Goal: Task Accomplishment & Management: Manage account settings

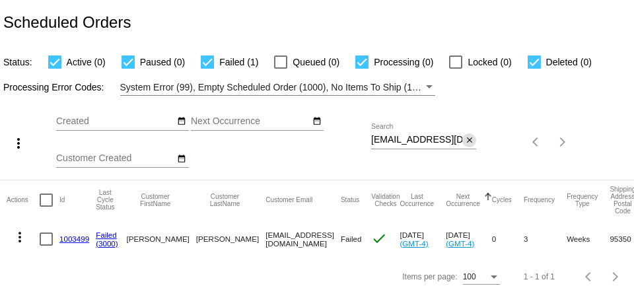
click at [464, 140] on mat-icon "close" at bounding box center [469, 140] width 9 height 11
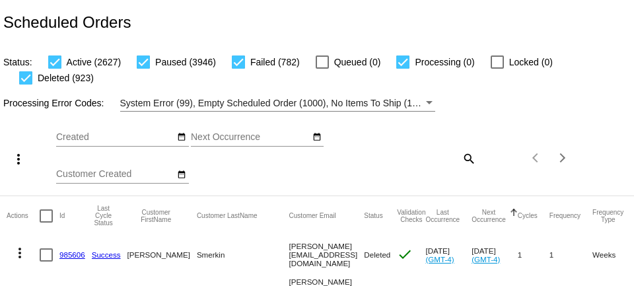
click at [464, 159] on mat-icon "search" at bounding box center [468, 158] width 16 height 20
click at [441, 159] on input "Search" at bounding box center [423, 155] width 105 height 11
paste input "[EMAIL_ADDRESS][DOMAIN_NAME]"
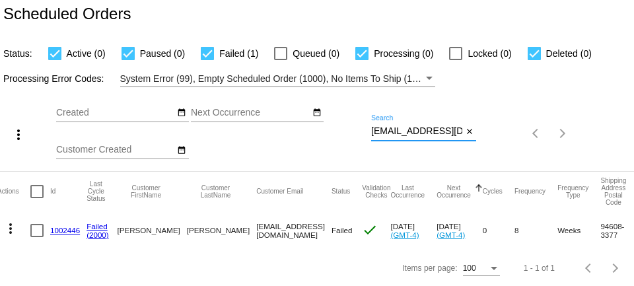
scroll to position [0, 6]
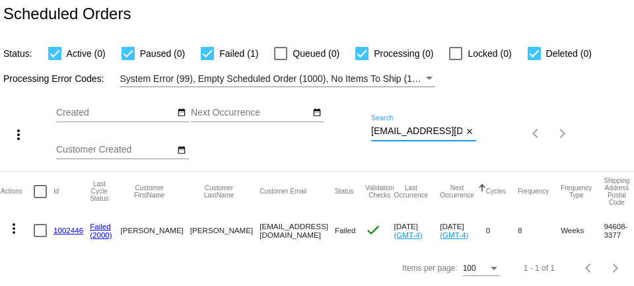
type input "[EMAIL_ADDRESS][DOMAIN_NAME]"
click at [69, 232] on link "1002446" at bounding box center [68, 230] width 30 height 9
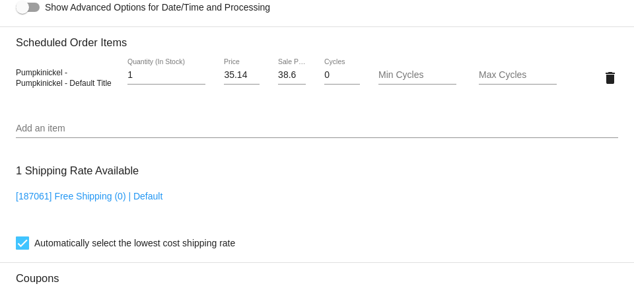
scroll to position [900, 0]
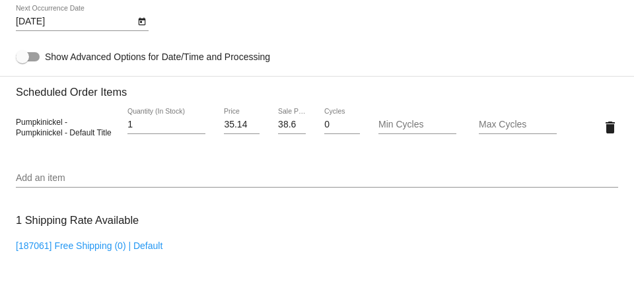
click at [284, 130] on input "38.691" at bounding box center [292, 124] width 28 height 11
click at [271, 53] on mat-card "Customer 6140728: Lynn Krohn lynnkrohn@live.com Customer Shipping Enter Shippin…" at bounding box center [317, 96] width 634 height 1320
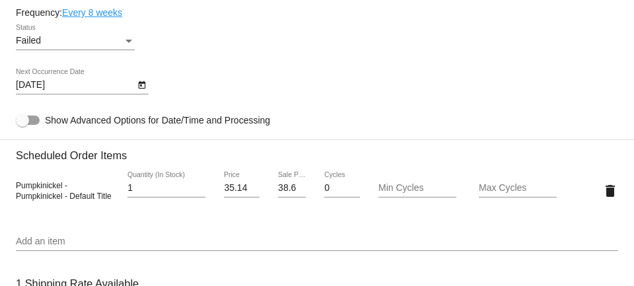
scroll to position [832, 0]
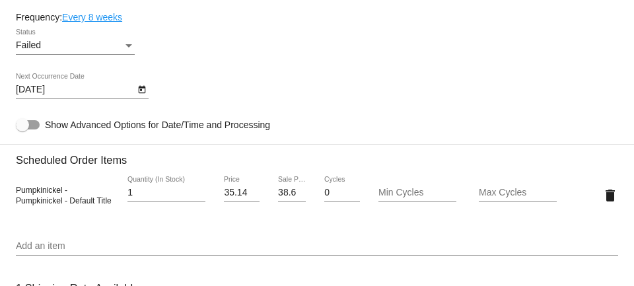
click at [287, 198] on input "38.691" at bounding box center [292, 192] width 28 height 11
click at [328, 100] on mat-card "Customer 6140728: Lynn Krohn lynnkrohn@live.com Customer Shipping Enter Shippin…" at bounding box center [317, 164] width 634 height 1320
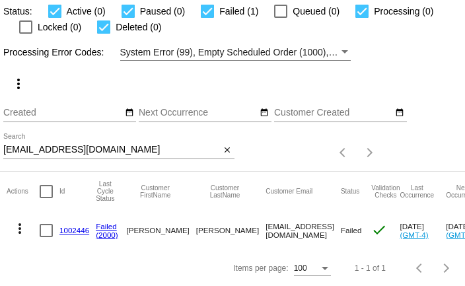
click at [75, 227] on link "1002446" at bounding box center [74, 230] width 30 height 9
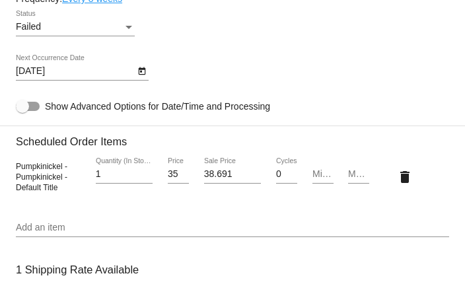
scroll to position [954, 0]
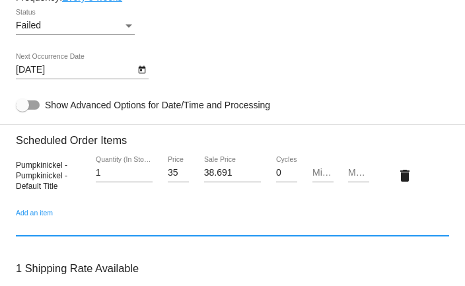
click at [101, 230] on input "Add an item" at bounding box center [232, 226] width 433 height 11
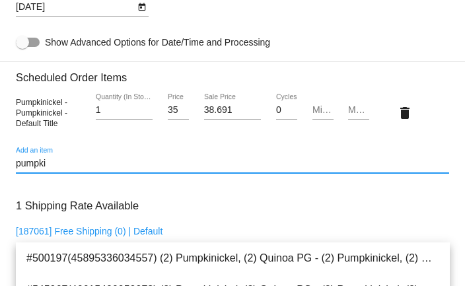
scroll to position [1023, 0]
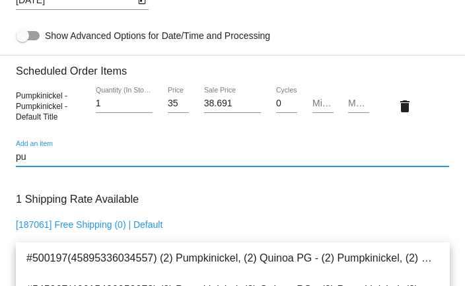
type input "p"
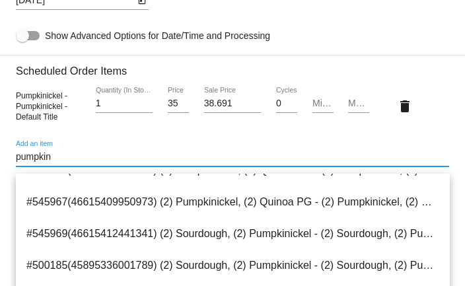
scroll to position [26, 0]
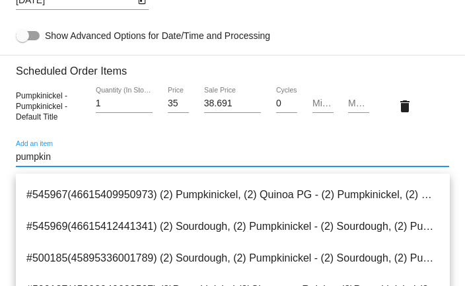
type input "pumpkin"
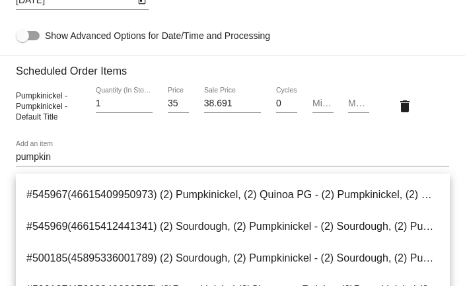
click at [93, 125] on div "1 Quantity (In Stock)" at bounding box center [124, 106] width 72 height 38
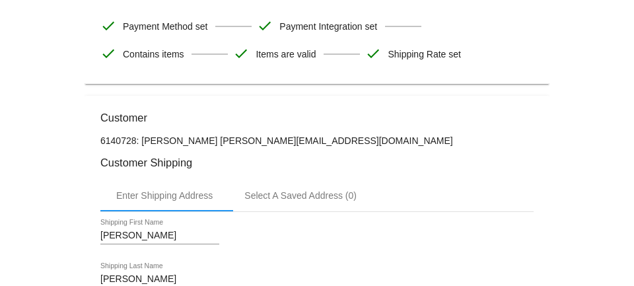
scroll to position [240, 0]
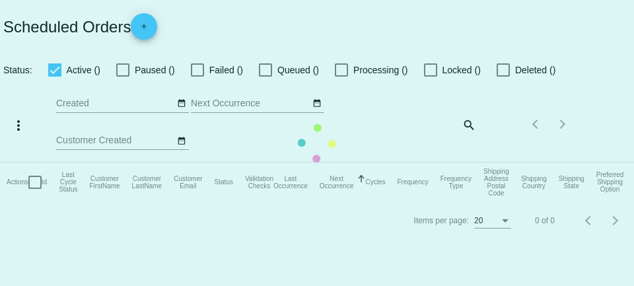
checkbox input "true"
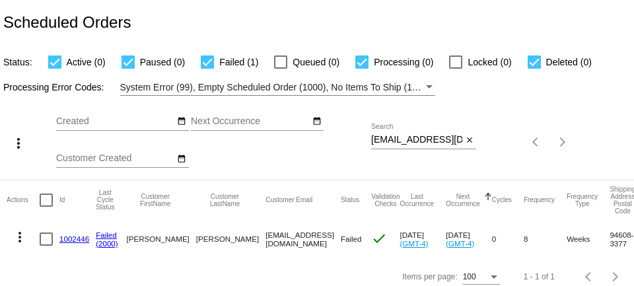
click at [81, 242] on link "1002446" at bounding box center [74, 238] width 30 height 9
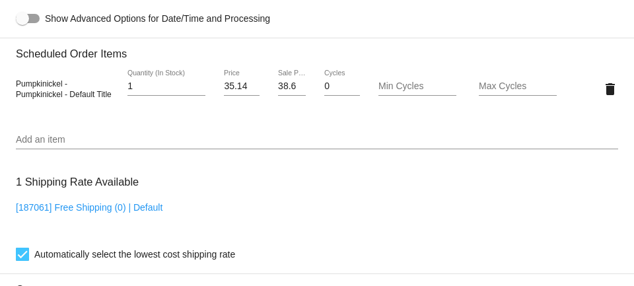
scroll to position [972, 0]
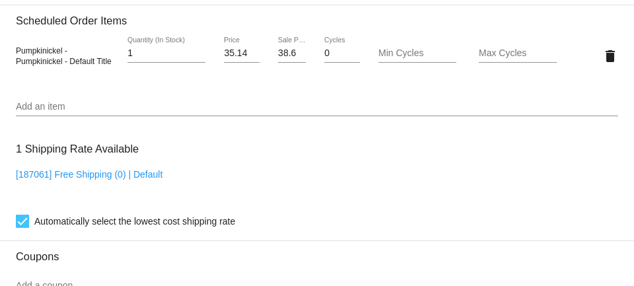
click at [286, 59] on input "38.691" at bounding box center [292, 53] width 28 height 11
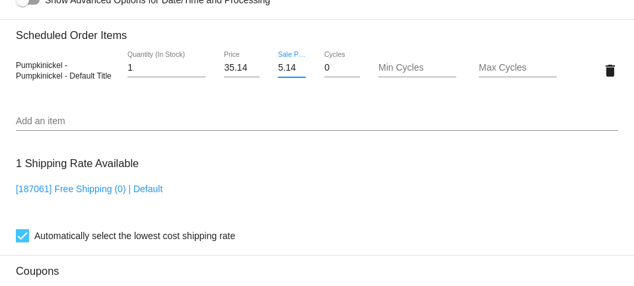
scroll to position [923, 0]
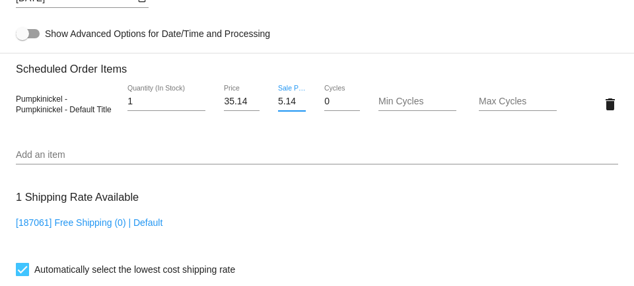
type input "35.14"
click at [220, 139] on mat-card "Customer 6140728: Lynn Krohn lynnkrohn@live.com Customer Shipping Enter Shippin…" at bounding box center [317, 73] width 634 height 1320
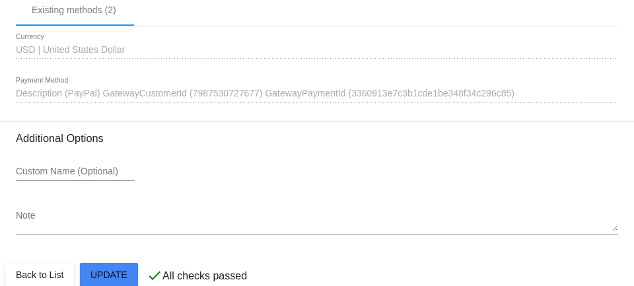
scroll to position [1379, 0]
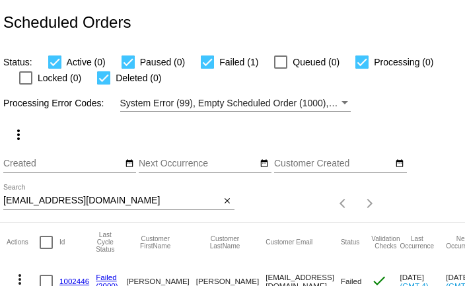
click at [154, 200] on input "[EMAIL_ADDRESS][DOMAIN_NAME]" at bounding box center [111, 200] width 217 height 11
paste input "matm@rhodohill.us"
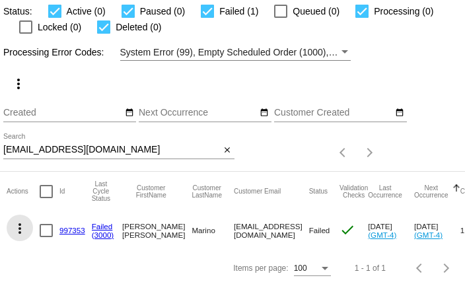
click at [17, 226] on mat-icon "more_vert" at bounding box center [20, 228] width 16 height 16
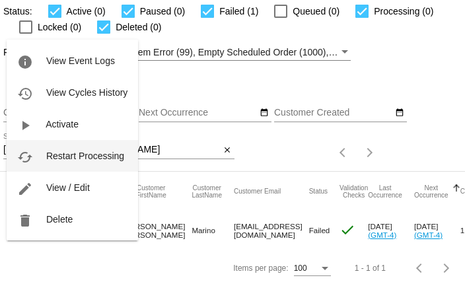
click at [68, 158] on span "Restart Processing" at bounding box center [85, 155] width 78 height 11
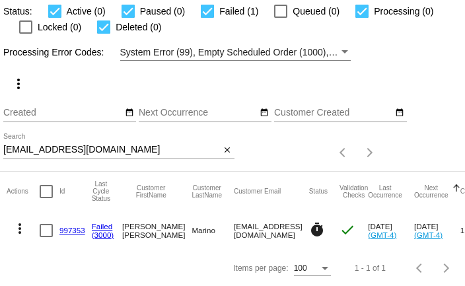
click at [145, 152] on input "[EMAIL_ADDRESS][DOMAIN_NAME]" at bounding box center [111, 150] width 217 height 11
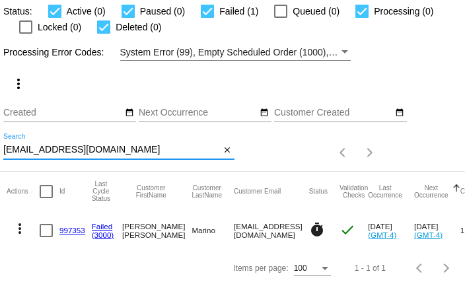
click at [145, 152] on input "[EMAIL_ADDRESS][DOMAIN_NAME]" at bounding box center [111, 150] width 217 height 11
paste input "the email was sent"
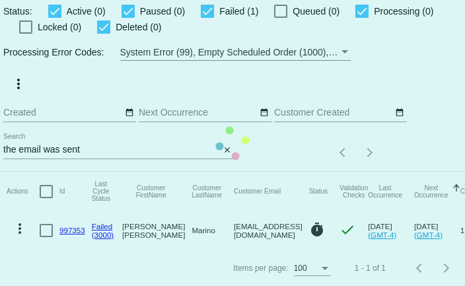
click at [144, 172] on mat-table "Actions Id Last Cycle Status Customer FirstName Customer LastName Customer Emai…" at bounding box center [287, 211] width 574 height 78
click at [144, 152] on app-dashboard-scheduled-orders "Scheduled Orders Status: Active (0) Paused (0) Failed (1) Queued (0) Processing…" at bounding box center [232, 117] width 465 height 337
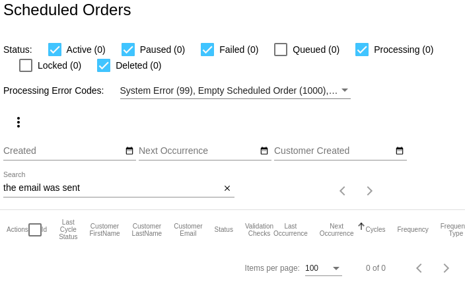
click at [92, 190] on input "the email was sent" at bounding box center [111, 188] width 217 height 11
paste input "[EMAIL_ADDRESS][DOMAIN_NAME]"
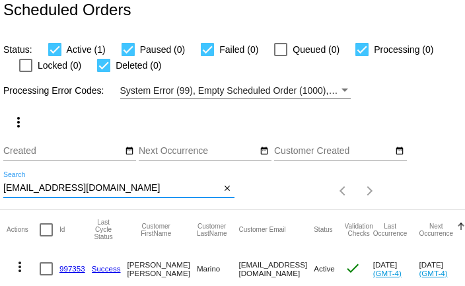
type input "[EMAIL_ADDRESS][DOMAIN_NAME]"
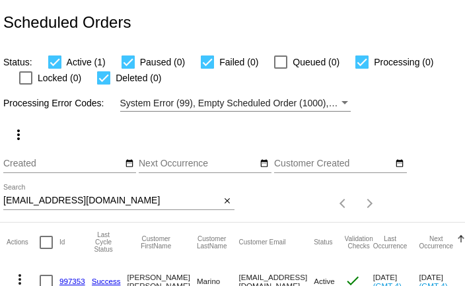
click at [46, 195] on div "[EMAIL_ADDRESS][DOMAIN_NAME] Search" at bounding box center [111, 197] width 217 height 26
click at [46, 199] on input "[EMAIL_ADDRESS][DOMAIN_NAME]" at bounding box center [111, 200] width 217 height 11
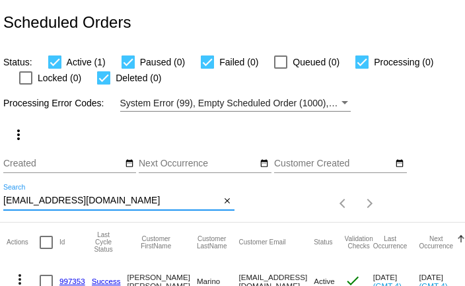
paste input "[EMAIL_ADDRESS][DOMAIN_NAME]"
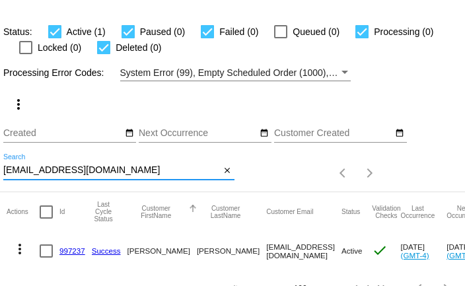
scroll to position [51, 0]
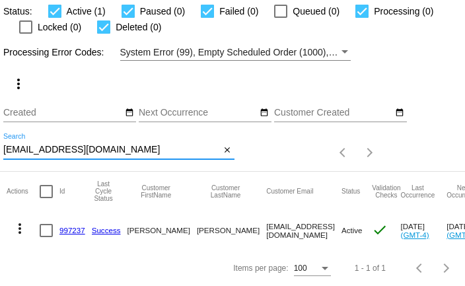
click at [20, 225] on mat-icon "more_vert" at bounding box center [20, 228] width 16 height 16
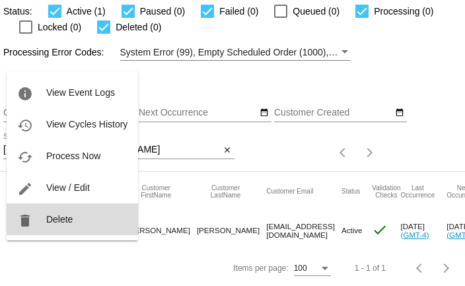
click at [48, 220] on span "Delete" at bounding box center [59, 219] width 26 height 11
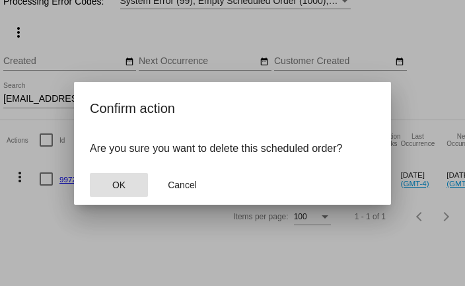
click at [115, 184] on span "OK" at bounding box center [118, 185] width 13 height 11
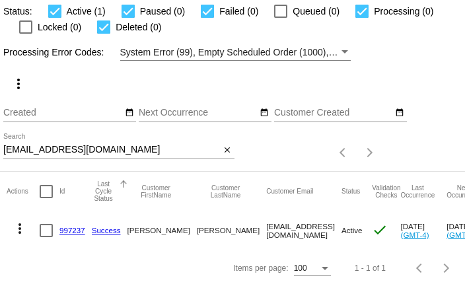
scroll to position [13, 0]
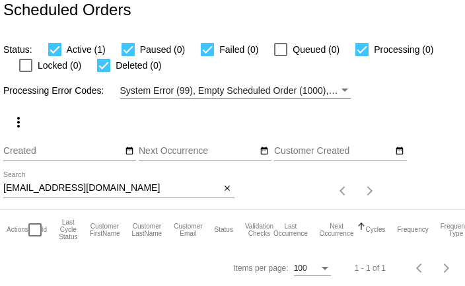
click at [35, 188] on input "[EMAIL_ADDRESS][DOMAIN_NAME]" at bounding box center [111, 188] width 217 height 11
paste input "[EMAIL_ADDRESS]"
type input "[EMAIL_ADDRESS][DOMAIN_NAME]"
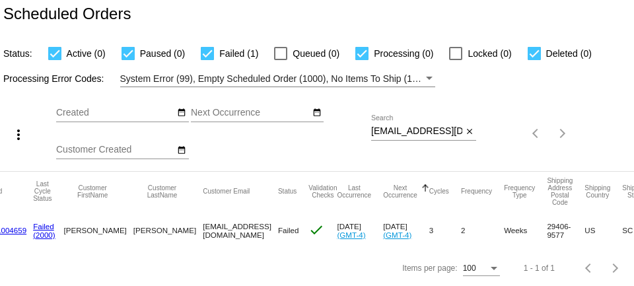
scroll to position [0, 0]
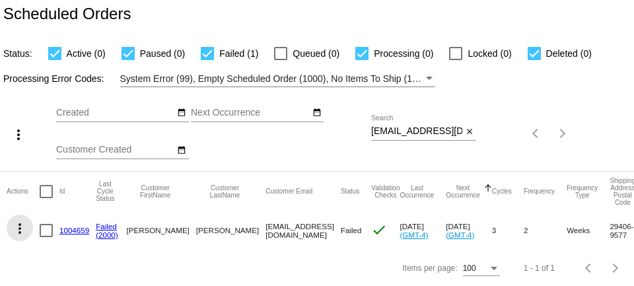
click at [19, 224] on mat-icon "more_vert" at bounding box center [20, 228] width 16 height 16
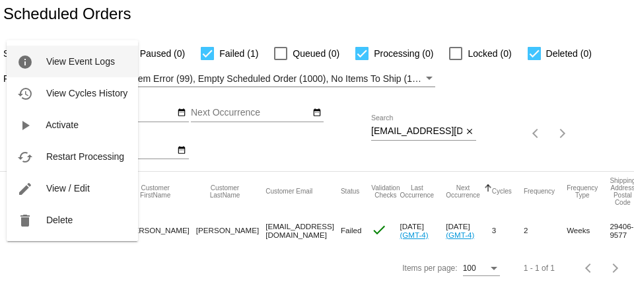
click at [84, 59] on span "View Event Logs" at bounding box center [80, 61] width 69 height 11
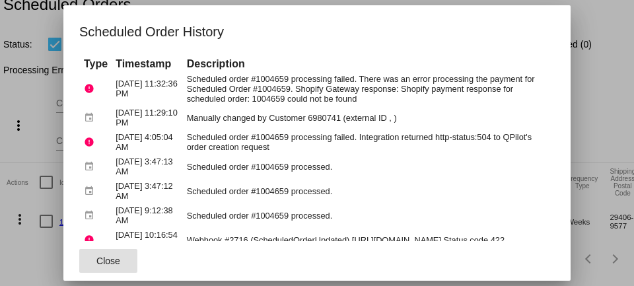
click at [48, 86] on div at bounding box center [317, 143] width 634 height 286
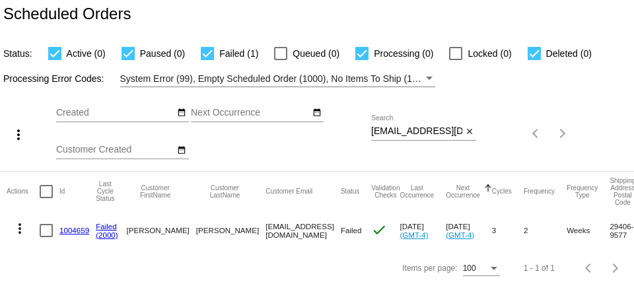
click at [17, 231] on mat-icon "more_vert" at bounding box center [20, 228] width 16 height 16
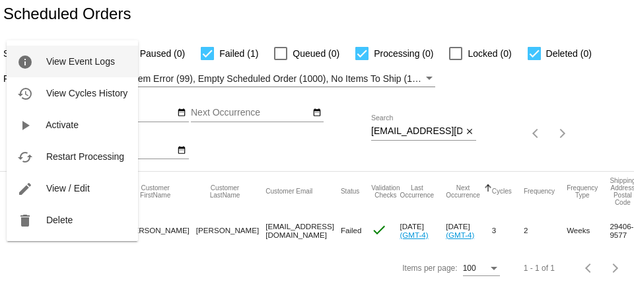
click at [73, 69] on button "info View Event Logs" at bounding box center [72, 62] width 131 height 32
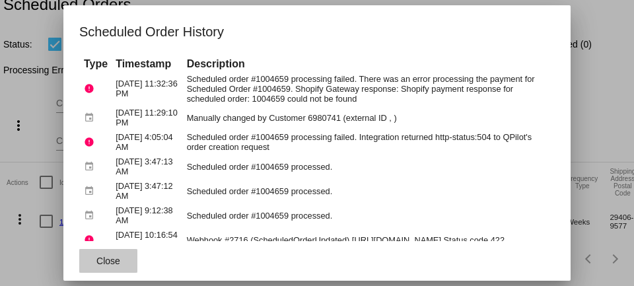
click at [110, 263] on span "Close" at bounding box center [108, 260] width 24 height 11
